Goal: Download file/media

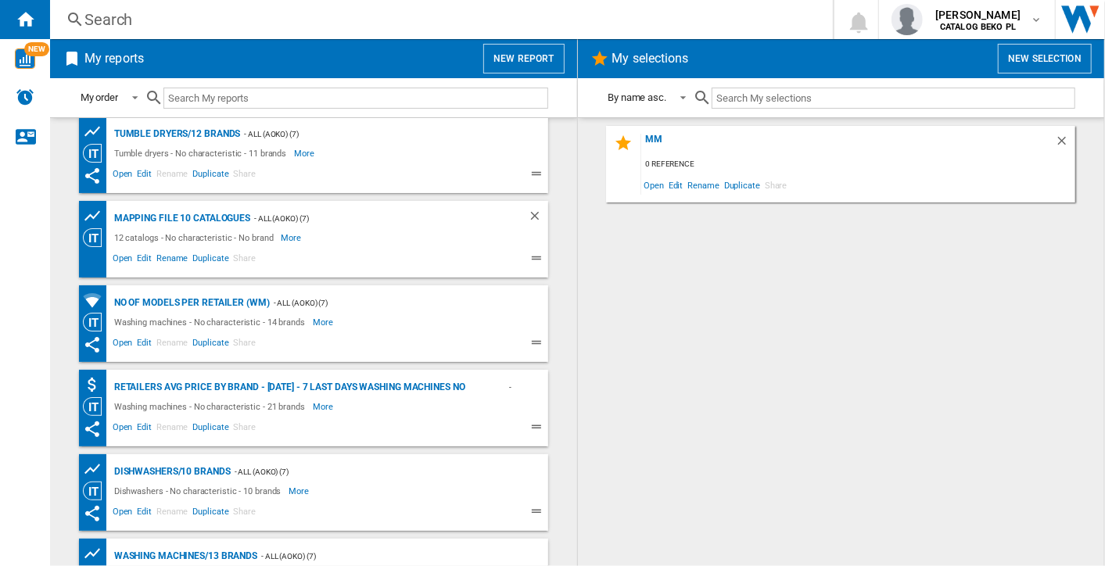
scroll to position [648, 0]
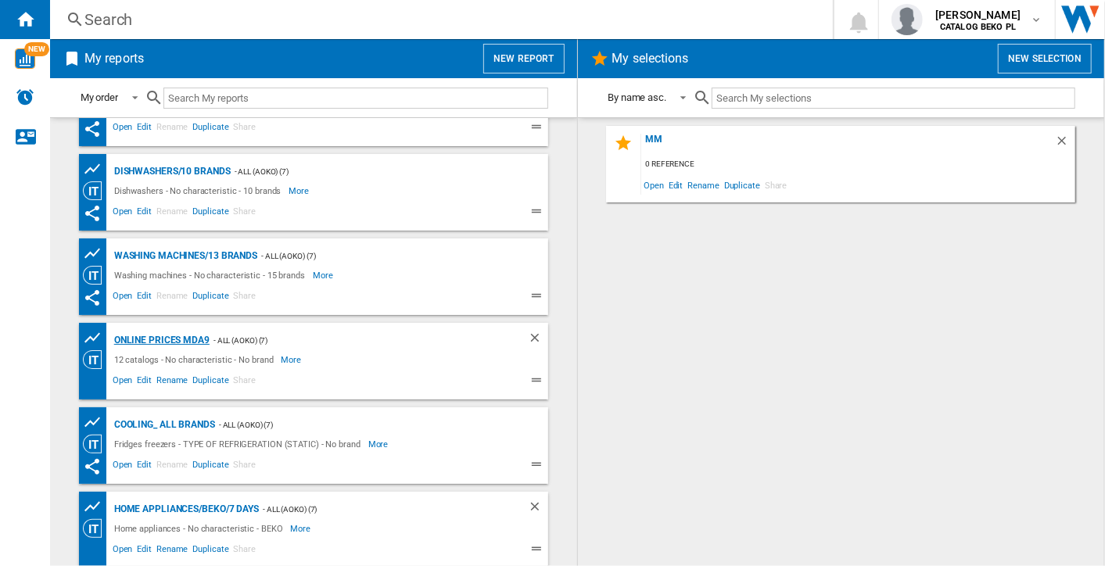
click at [128, 336] on div "Online prices MDA9" at bounding box center [159, 341] width 99 height 20
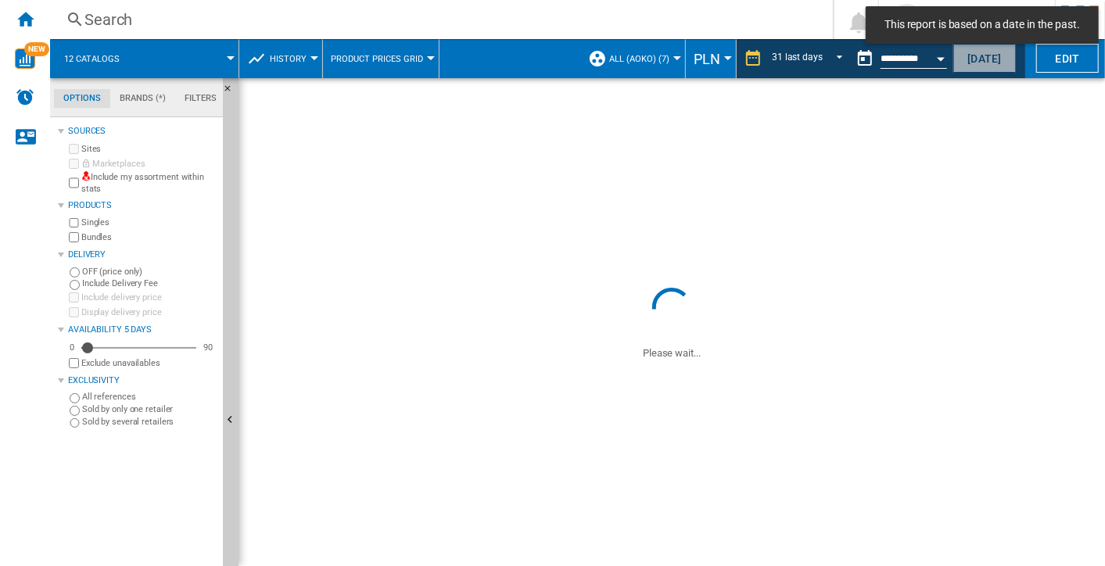
click at [994, 66] on button "[DATE]" at bounding box center [985, 58] width 63 height 29
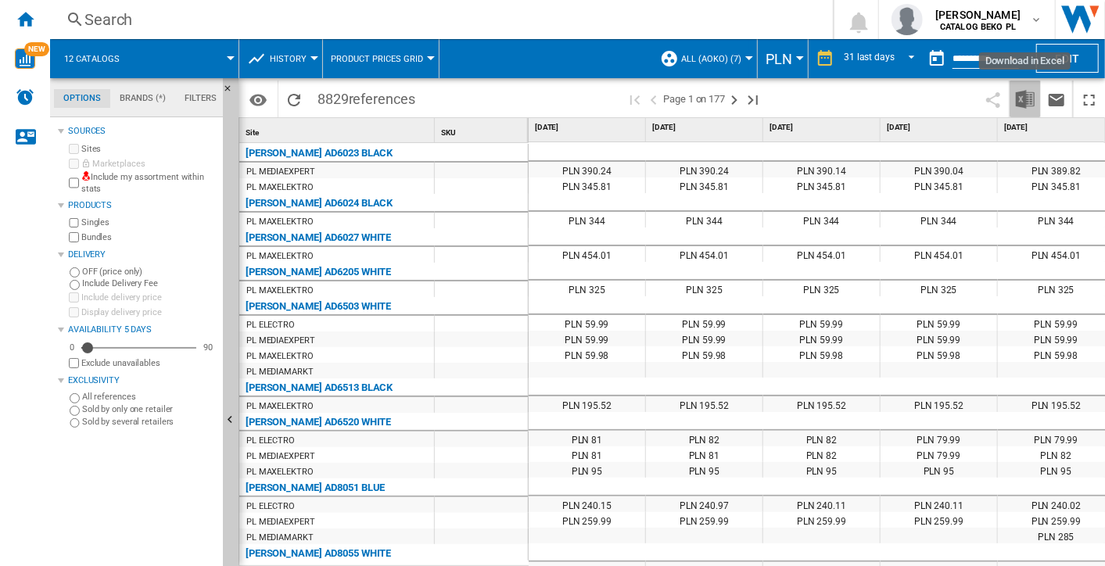
click at [1028, 95] on img "Download in Excel" at bounding box center [1025, 99] width 19 height 19
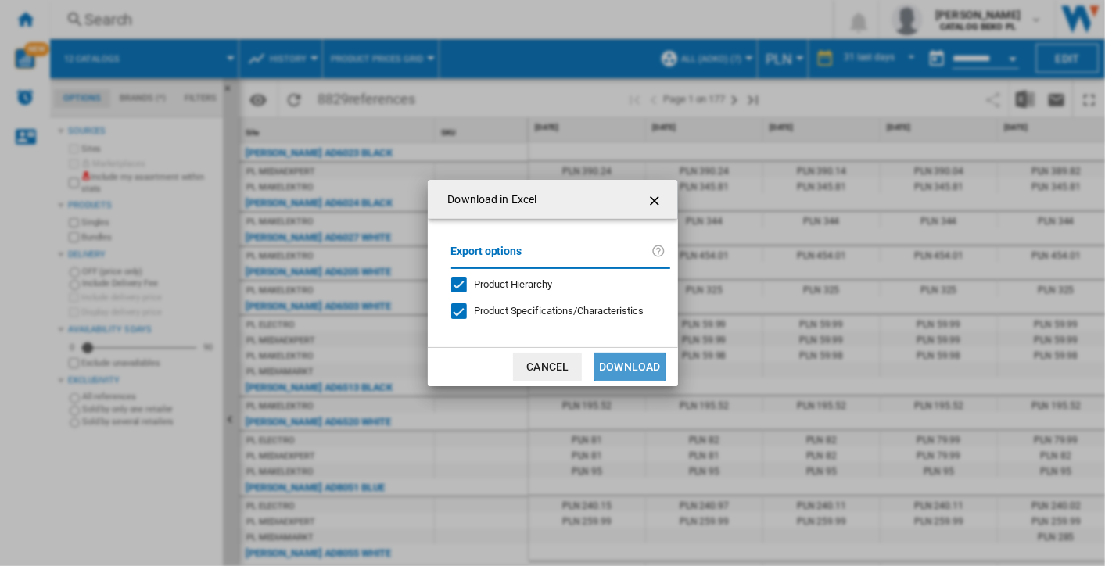
click at [626, 372] on button "Download" at bounding box center [630, 367] width 70 height 28
